Goal: Task Accomplishment & Management: Complete application form

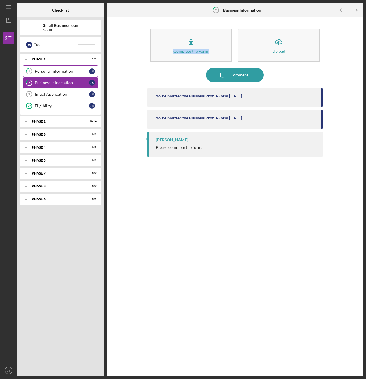
click at [58, 71] on div "Personal Information" at bounding box center [62, 71] width 54 height 5
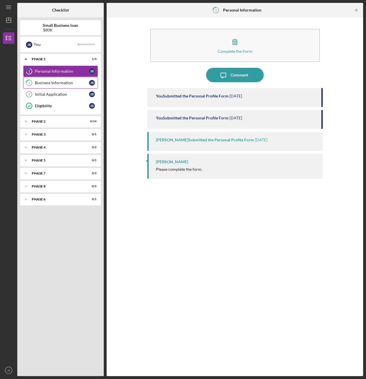
click at [62, 81] on div "Business Information" at bounding box center [62, 82] width 54 height 5
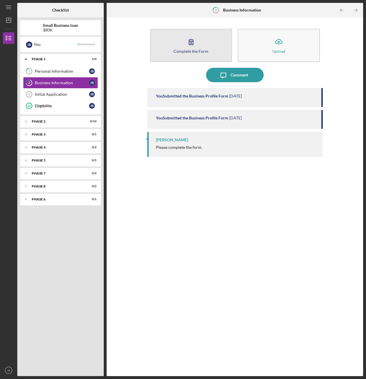
click at [175, 44] on button "Complete the Form Form" at bounding box center [191, 45] width 82 height 33
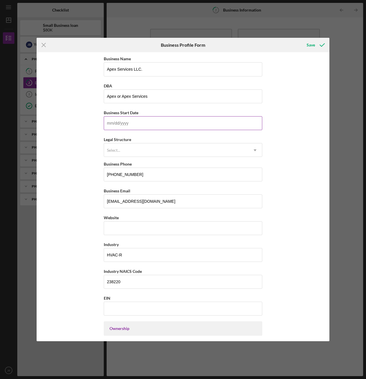
click at [147, 122] on input "Business Start Date" at bounding box center [183, 123] width 158 height 14
click at [190, 147] on div "Select..." at bounding box center [176, 150] width 144 height 13
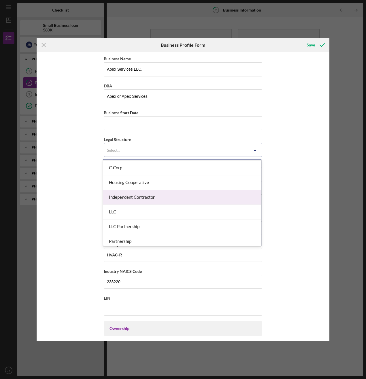
scroll to position [86, 0]
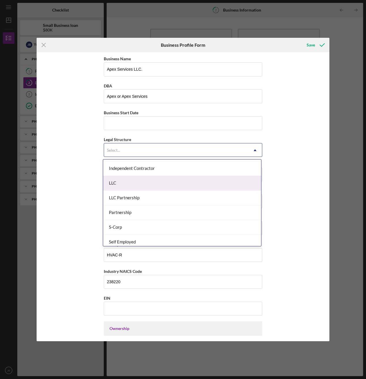
click at [155, 185] on div "LLC" at bounding box center [182, 183] width 158 height 15
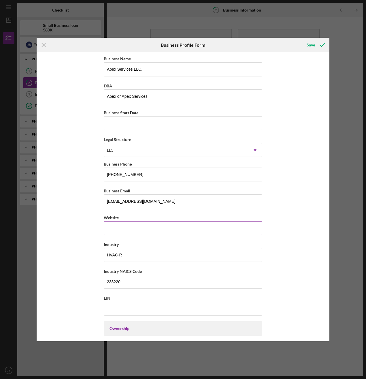
click at [138, 228] on input "Website" at bounding box center [183, 228] width 158 height 14
click at [170, 215] on div "Website" at bounding box center [183, 217] width 158 height 7
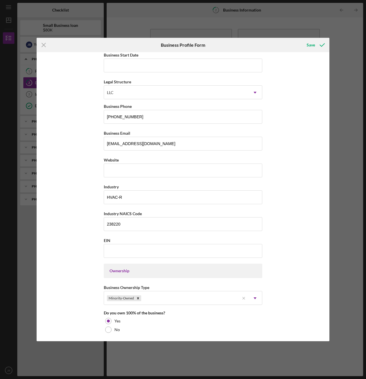
scroll to position [0, 0]
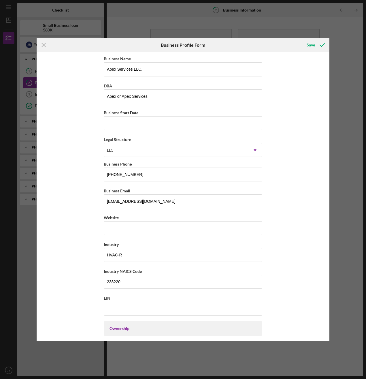
click at [343, 144] on div "Icon/Menu Close Business Profile Form Save Business Name Apex Services LLC. DBA…" at bounding box center [183, 189] width 366 height 379
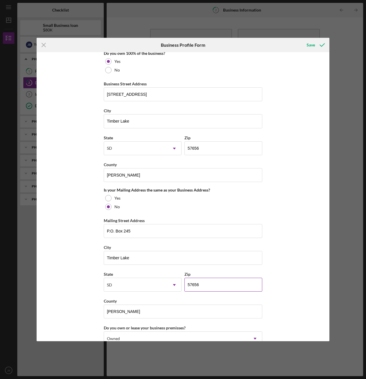
scroll to position [408, 0]
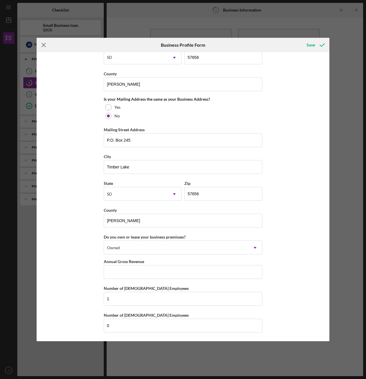
click at [42, 45] on icon "Icon/Menu Close" at bounding box center [44, 45] width 14 height 14
